Goal: Check status

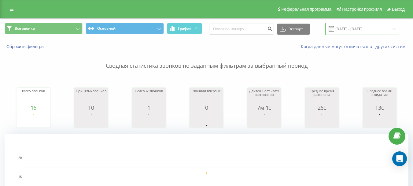
click at [351, 29] on input "[DATE] - [DATE]" at bounding box center [363, 29] width 74 height 12
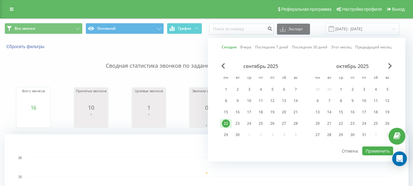
click at [226, 122] on div "22" at bounding box center [226, 123] width 8 height 8
click at [381, 153] on button "Применить" at bounding box center [378, 150] width 31 height 9
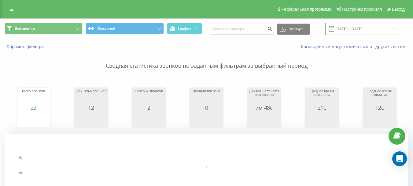
click at [366, 32] on input "[DATE] - [DATE]" at bounding box center [363, 29] width 74 height 12
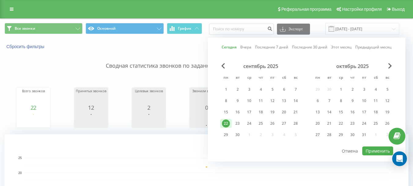
click at [226, 123] on div "22" at bounding box center [226, 123] width 8 height 8
click at [371, 150] on button "Применить" at bounding box center [378, 150] width 31 height 9
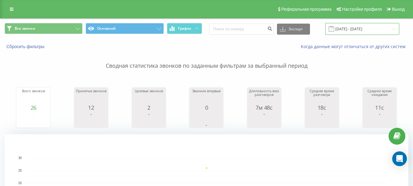
click at [359, 29] on input "[DATE] - [DATE]" at bounding box center [363, 29] width 74 height 12
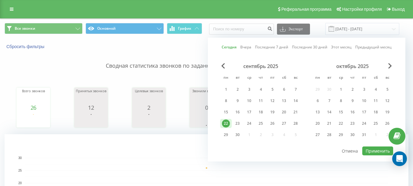
click at [226, 123] on div "22" at bounding box center [226, 123] width 8 height 8
click at [378, 152] on button "Применить" at bounding box center [378, 150] width 31 height 9
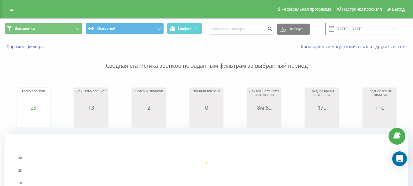
click at [364, 27] on input "[DATE] - [DATE]" at bounding box center [363, 29] width 74 height 12
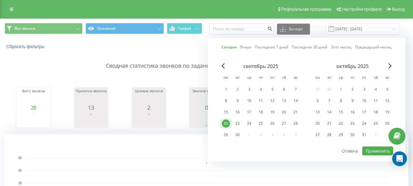
click at [225, 122] on div "22" at bounding box center [226, 123] width 8 height 8
click at [374, 152] on button "Применить" at bounding box center [378, 150] width 31 height 9
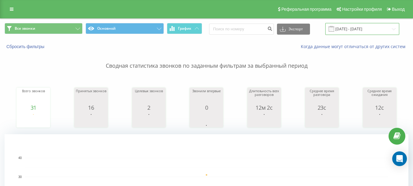
click at [348, 26] on input "[DATE] - [DATE]" at bounding box center [363, 29] width 74 height 12
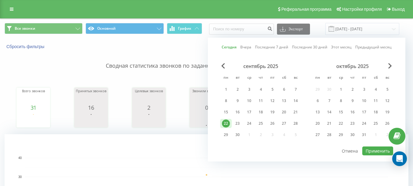
click at [226, 124] on div "22" at bounding box center [226, 123] width 8 height 8
click at [379, 151] on button "Применить" at bounding box center [378, 150] width 31 height 9
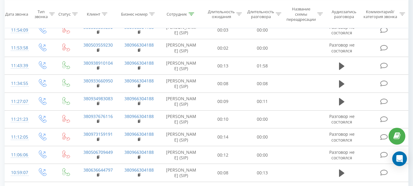
scroll to position [587, 0]
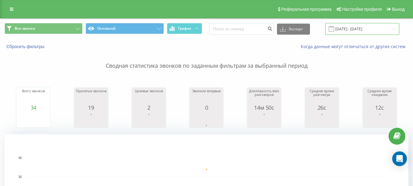
click at [361, 28] on input "[DATE] - [DATE]" at bounding box center [363, 29] width 74 height 12
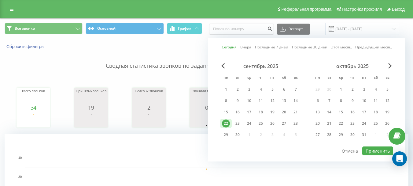
click at [227, 122] on div "22" at bounding box center [226, 123] width 8 height 8
click at [370, 151] on button "Применить" at bounding box center [378, 150] width 31 height 9
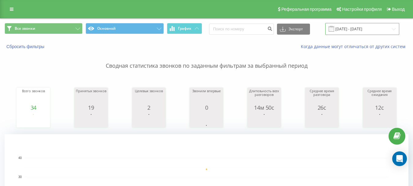
click at [351, 24] on input "[DATE] - [DATE]" at bounding box center [363, 29] width 74 height 12
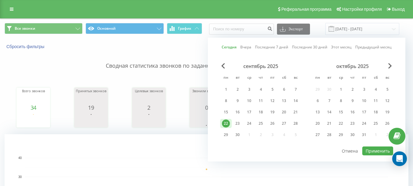
click at [227, 123] on div "22" at bounding box center [226, 123] width 8 height 8
click at [375, 152] on button "Применить" at bounding box center [378, 150] width 31 height 9
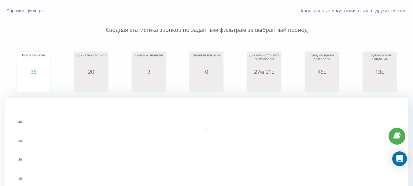
scroll to position [31, 0]
